Goal: Information Seeking & Learning: Learn about a topic

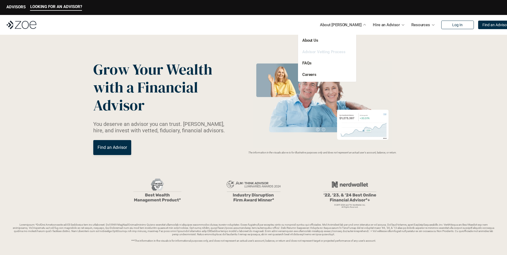
click at [336, 51] on link "Advisor Vetting Process" at bounding box center [323, 51] width 43 height 5
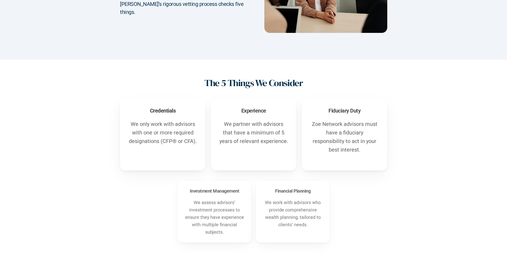
scroll to position [134, 0]
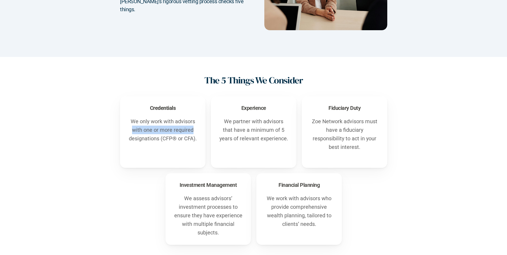
drag, startPoint x: 132, startPoint y: 130, endPoint x: 194, endPoint y: 130, distance: 61.8
click at [194, 130] on p "We only work with advisors with one or more required designations (CFP® or CFA)." at bounding box center [163, 130] width 70 height 26
drag, startPoint x: 194, startPoint y: 130, endPoint x: 162, endPoint y: 87, distance: 54.1
click at [163, 86] on div "The 5 Things We Consider Credentials We only work with advisors with one or mor…" at bounding box center [253, 160] width 507 height 206
drag, startPoint x: 219, startPoint y: 138, endPoint x: 292, endPoint y: 140, distance: 72.2
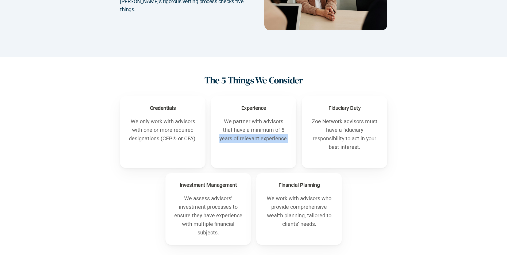
click at [292, 140] on div "Experience We partner with advisors that have a minimum of 5 years of relevant …" at bounding box center [254, 132] width 86 height 72
click at [420, 115] on div "Credentials We only work with advisors with one or more required designations (…" at bounding box center [254, 170] width 486 height 149
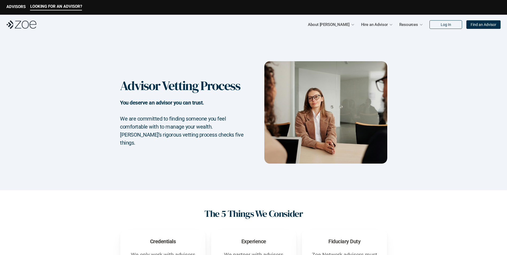
scroll to position [0, 0]
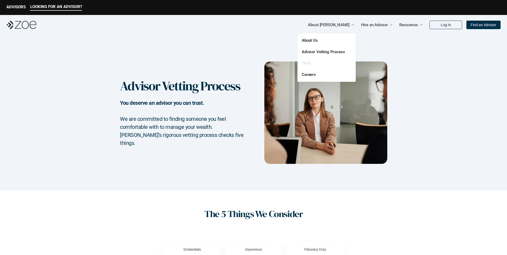
click at [306, 63] on link "FAQs" at bounding box center [306, 63] width 9 height 5
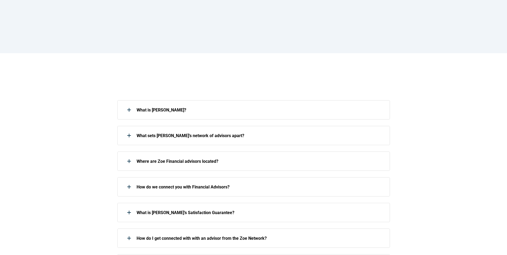
scroll to position [53, 0]
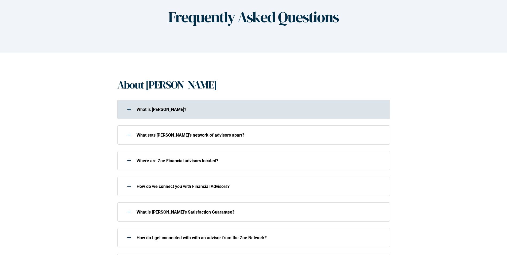
click at [126, 109] on div at bounding box center [129, 109] width 11 height 11
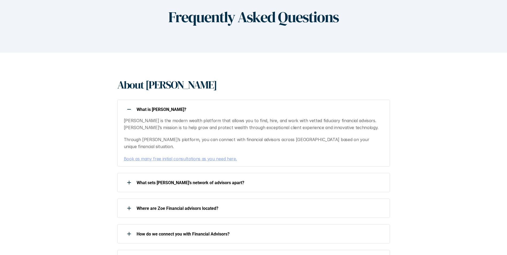
click at [132, 107] on div at bounding box center [129, 109] width 11 height 11
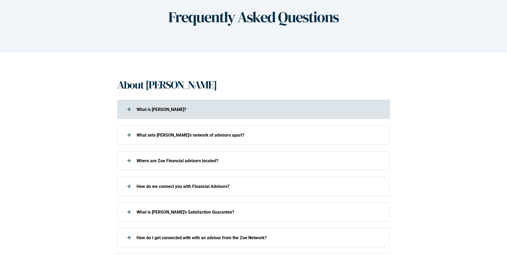
click at [150, 109] on p "What is [PERSON_NAME]?" at bounding box center [260, 109] width 246 height 5
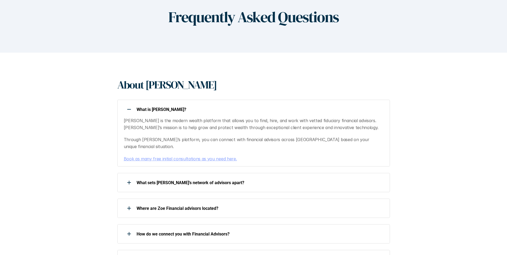
click at [126, 108] on div at bounding box center [129, 109] width 11 height 11
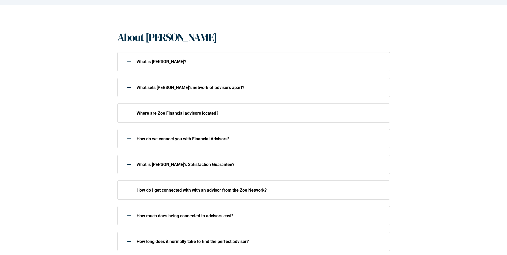
scroll to position [107, 0]
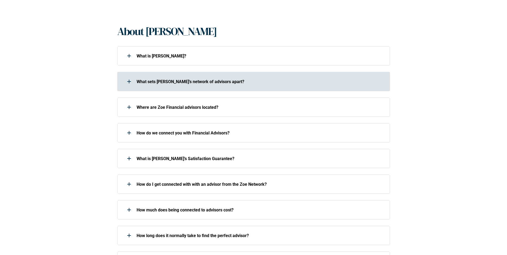
click at [128, 80] on div at bounding box center [129, 81] width 11 height 11
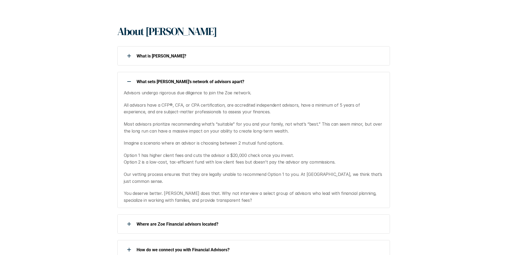
click at [130, 81] on use at bounding box center [129, 81] width 4 height 1
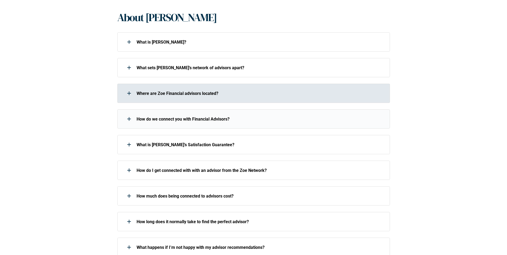
scroll to position [134, 0]
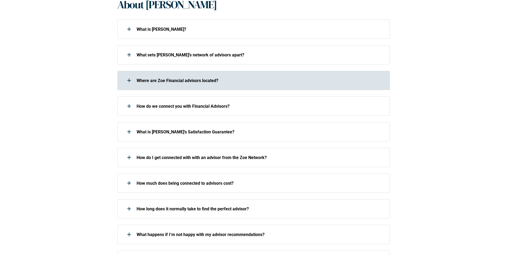
click at [133, 80] on div at bounding box center [129, 80] width 11 height 11
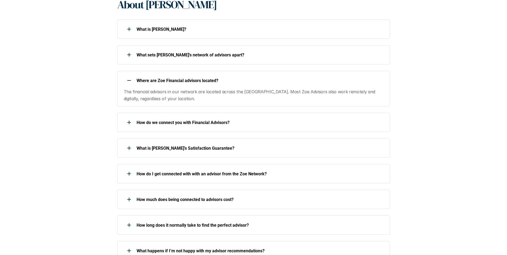
click at [129, 81] on div at bounding box center [129, 80] width 11 height 11
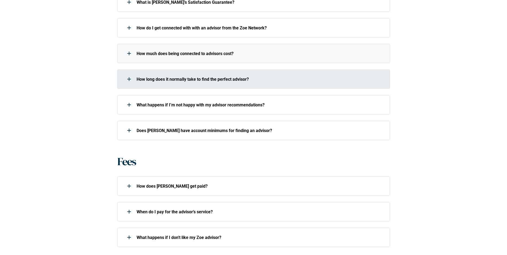
scroll to position [267, 0]
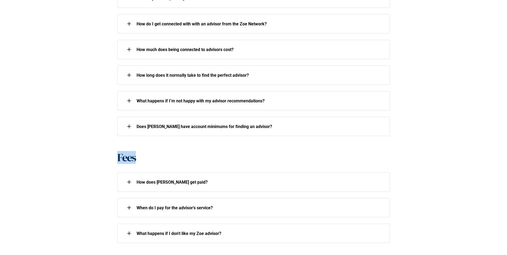
drag, startPoint x: 113, startPoint y: 158, endPoint x: 149, endPoint y: 157, distance: 35.3
click at [149, 157] on div "About [PERSON_NAME] What is [PERSON_NAME]? What sets [PERSON_NAME]’s network of…" at bounding box center [253, 52] width 507 height 426
drag, startPoint x: 149, startPoint y: 157, endPoint x: 283, endPoint y: 149, distance: 134.4
click at [283, 149] on div "About [PERSON_NAME] What is [PERSON_NAME]? What sets [PERSON_NAME]’s network of…" at bounding box center [253, 52] width 507 height 426
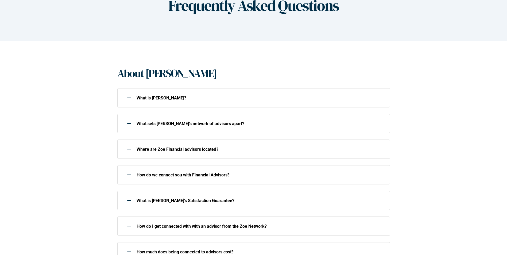
scroll to position [0, 0]
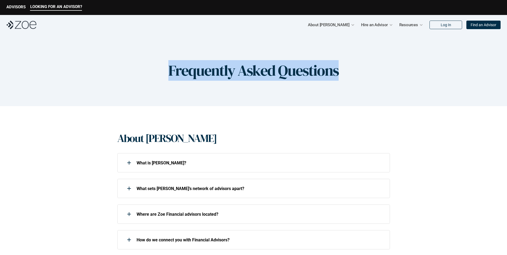
drag, startPoint x: 346, startPoint y: 72, endPoint x: 153, endPoint y: 71, distance: 193.6
click at [153, 71] on div "Frequently Asked Questions" at bounding box center [253, 70] width 507 height 71
drag, startPoint x: 153, startPoint y: 71, endPoint x: 137, endPoint y: 78, distance: 17.5
click at [137, 78] on div "Frequently Asked Questions" at bounding box center [253, 70] width 507 height 71
click at [164, 73] on div "Frequently Asked Questions" at bounding box center [253, 70] width 507 height 71
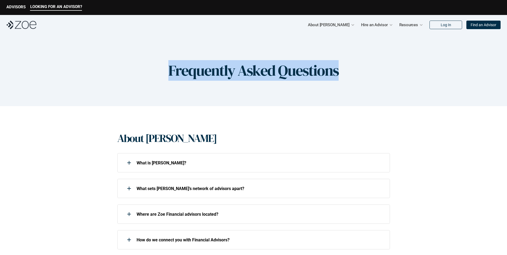
drag, startPoint x: 166, startPoint y: 71, endPoint x: 409, endPoint y: 72, distance: 242.8
click at [409, 72] on div "Frequently Asked Questions" at bounding box center [253, 70] width 507 height 71
drag, startPoint x: 409, startPoint y: 72, endPoint x: 379, endPoint y: 88, distance: 34.2
click at [379, 88] on div "Frequently Asked Questions" at bounding box center [253, 70] width 507 height 71
drag, startPoint x: 348, startPoint y: 71, endPoint x: 118, endPoint y: 73, distance: 229.4
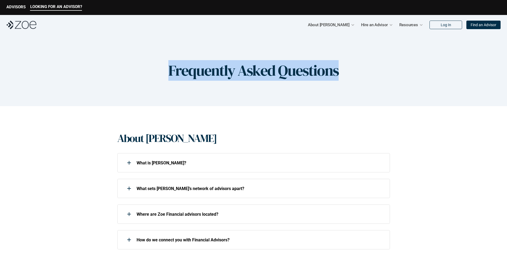
click at [118, 73] on div "Frequently Asked Questions" at bounding box center [253, 70] width 507 height 71
drag, startPoint x: 118, startPoint y: 73, endPoint x: 101, endPoint y: 76, distance: 17.3
click at [106, 68] on div "Frequently Asked Questions" at bounding box center [253, 70] width 507 height 71
click at [131, 81] on div "Frequently Asked Questions" at bounding box center [253, 70] width 507 height 71
click at [162, 72] on div "Frequently Asked Questions" at bounding box center [253, 70] width 507 height 71
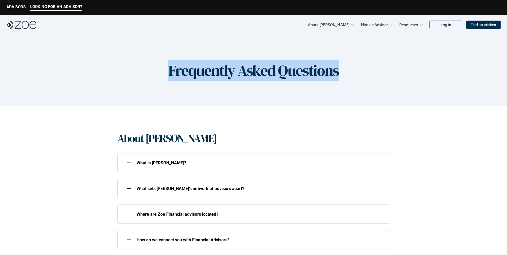
drag, startPoint x: 164, startPoint y: 71, endPoint x: 477, endPoint y: 72, distance: 313.9
click at [477, 72] on div "Frequently Asked Questions" at bounding box center [253, 70] width 507 height 71
click at [343, 71] on div "Frequently Asked Questions" at bounding box center [253, 70] width 507 height 71
drag, startPoint x: 343, startPoint y: 71, endPoint x: 165, endPoint y: 71, distance: 178.3
click at [165, 71] on div "Frequently Asked Questions" at bounding box center [253, 70] width 507 height 71
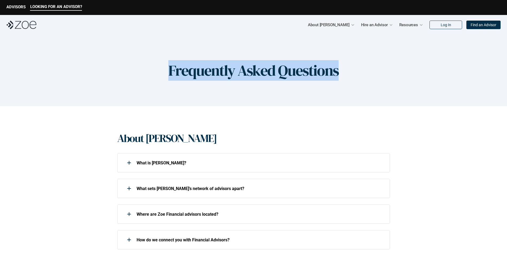
drag, startPoint x: 165, startPoint y: 71, endPoint x: 150, endPoint y: 74, distance: 14.9
click at [150, 74] on div "Frequently Asked Questions" at bounding box center [253, 70] width 507 height 71
drag, startPoint x: 166, startPoint y: 73, endPoint x: 350, endPoint y: 82, distance: 184.4
click at [350, 82] on div "Frequently Asked Questions" at bounding box center [253, 70] width 507 height 71
drag, startPoint x: 350, startPoint y: 82, endPoint x: 341, endPoint y: 70, distance: 14.7
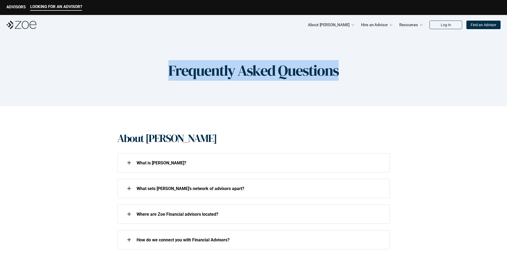
click at [341, 70] on div "Frequently Asked Questions" at bounding box center [253, 70] width 507 height 71
drag, startPoint x: 341, startPoint y: 70, endPoint x: 149, endPoint y: 59, distance: 191.7
click at [150, 59] on div "Frequently Asked Questions" at bounding box center [253, 70] width 507 height 71
drag, startPoint x: 149, startPoint y: 59, endPoint x: 143, endPoint y: 69, distance: 11.3
click at [143, 69] on div "Frequently Asked Questions" at bounding box center [253, 70] width 507 height 71
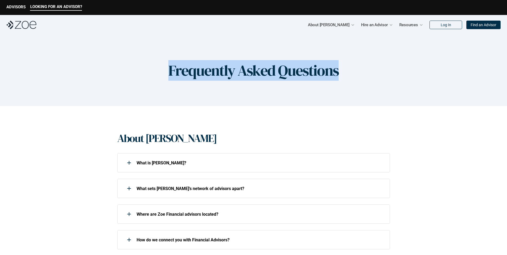
click at [155, 66] on div "Frequently Asked Questions" at bounding box center [253, 70] width 507 height 71
drag, startPoint x: 177, startPoint y: 73, endPoint x: 370, endPoint y: 71, distance: 192.8
click at [370, 71] on div "Frequently Asked Questions" at bounding box center [253, 70] width 507 height 71
drag, startPoint x: 370, startPoint y: 71, endPoint x: 356, endPoint y: 69, distance: 13.8
click at [357, 69] on div "Frequently Asked Questions" at bounding box center [253, 70] width 507 height 71
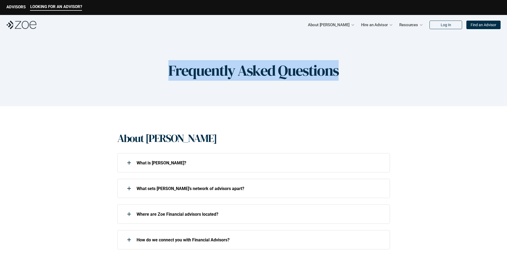
click at [341, 69] on div "Frequently Asked Questions" at bounding box center [253, 70] width 507 height 71
drag, startPoint x: 342, startPoint y: 71, endPoint x: 156, endPoint y: 69, distance: 186.6
click at [157, 69] on div "Frequently Asked Questions" at bounding box center [253, 70] width 507 height 71
drag, startPoint x: 156, startPoint y: 69, endPoint x: 141, endPoint y: 69, distance: 15.0
click at [141, 69] on div "Frequently Asked Questions" at bounding box center [253, 70] width 507 height 71
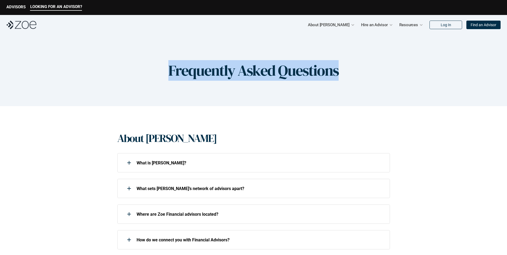
drag, startPoint x: 167, startPoint y: 69, endPoint x: 344, endPoint y: 74, distance: 177.3
click at [344, 74] on div "Frequently Asked Questions" at bounding box center [253, 70] width 507 height 71
click at [342, 72] on div "Frequently Asked Questions" at bounding box center [253, 70] width 507 height 71
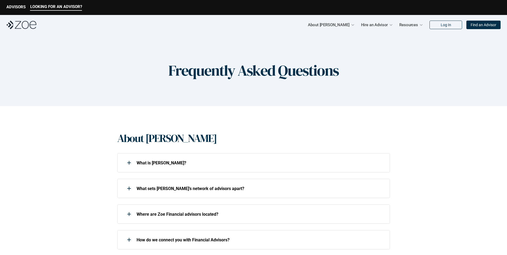
click at [341, 72] on div "Frequently Asked Questions" at bounding box center [253, 70] width 507 height 71
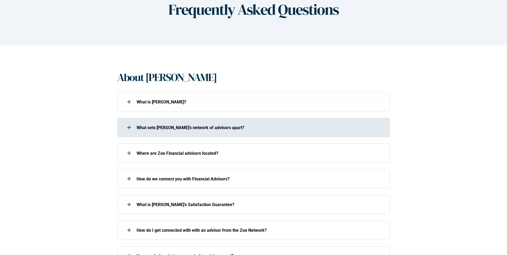
scroll to position [65, 0]
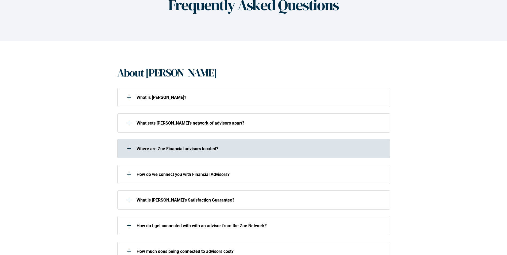
click at [130, 148] on div at bounding box center [129, 148] width 11 height 11
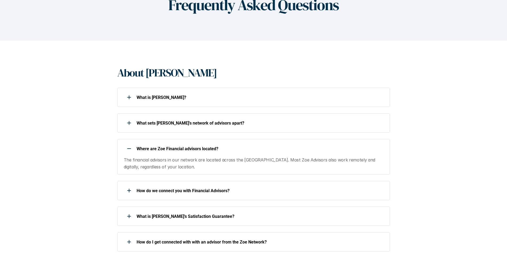
click at [130, 148] on div at bounding box center [129, 148] width 11 height 11
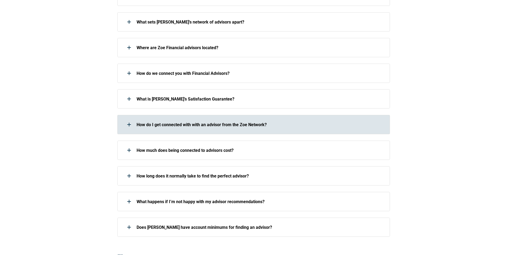
scroll to position [172, 0]
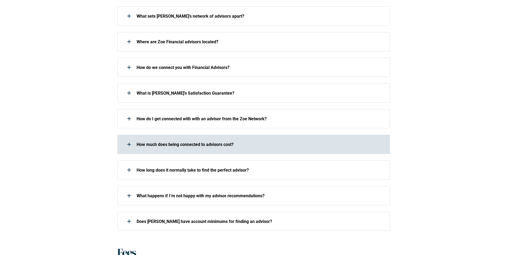
click at [128, 142] on div at bounding box center [129, 144] width 11 height 11
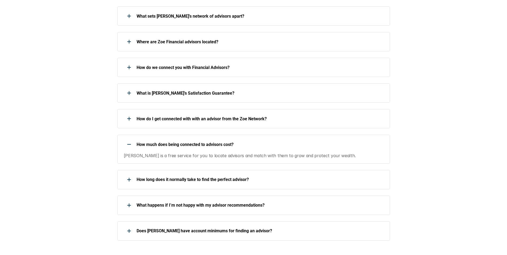
click at [128, 142] on div at bounding box center [129, 144] width 11 height 11
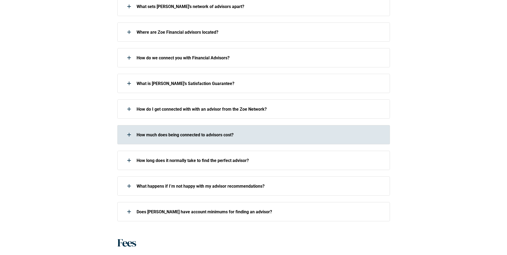
scroll to position [199, 0]
